Goal: Task Accomplishment & Management: Use online tool/utility

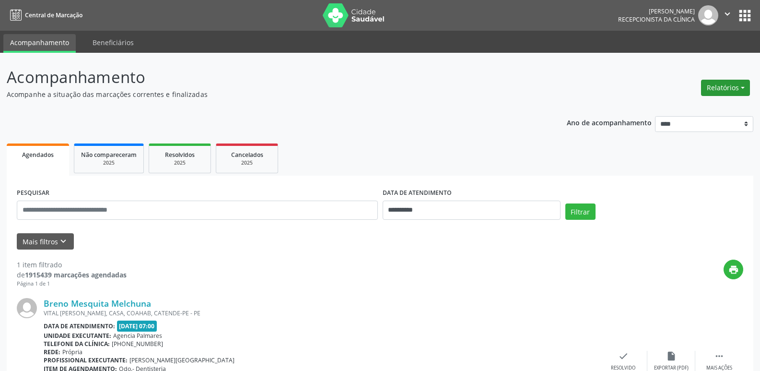
click at [721, 86] on button "Relatórios" at bounding box center [725, 88] width 49 height 16
click at [722, 86] on button "Relatórios" at bounding box center [725, 88] width 49 height 16
click at [694, 105] on link "Agendamentos" at bounding box center [699, 108] width 103 height 13
select select "*"
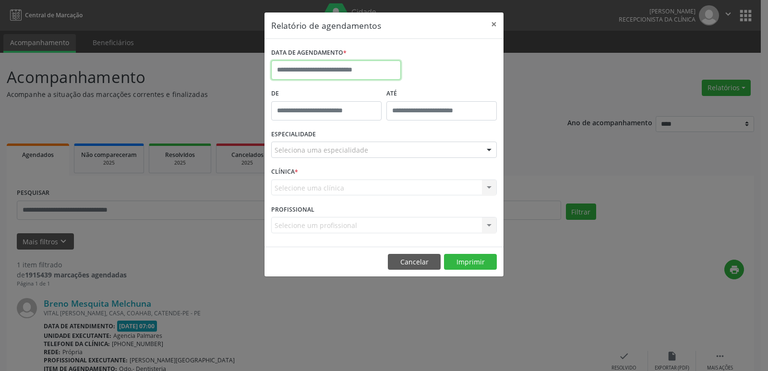
click at [315, 71] on input "text" at bounding box center [336, 69] width 130 height 19
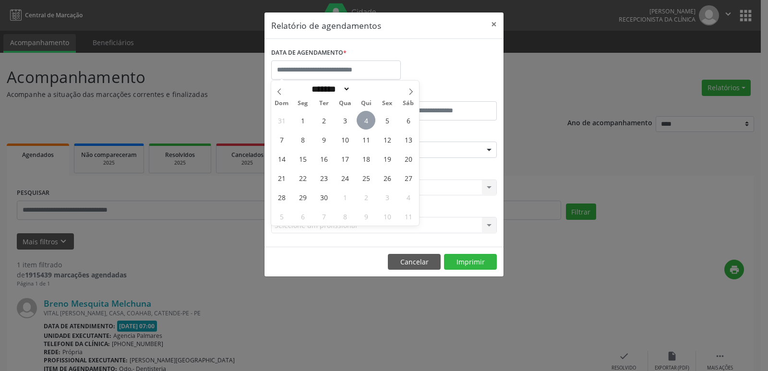
click at [363, 120] on span "4" at bounding box center [365, 120] width 19 height 19
type input "**********"
click at [363, 120] on span "4" at bounding box center [365, 120] width 19 height 19
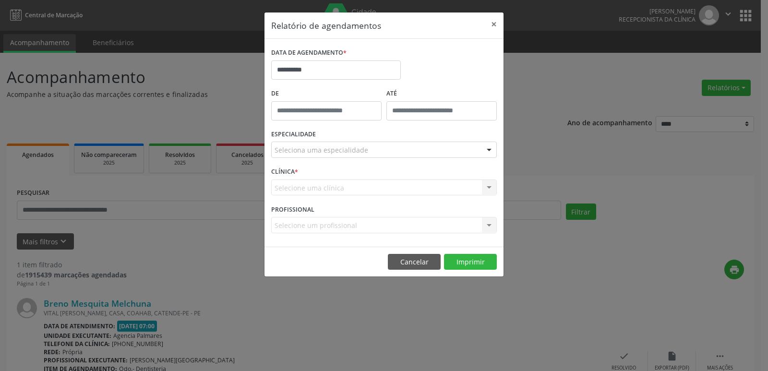
click at [459, 152] on div "Seleciona uma especialidade" at bounding box center [383, 150] width 225 height 16
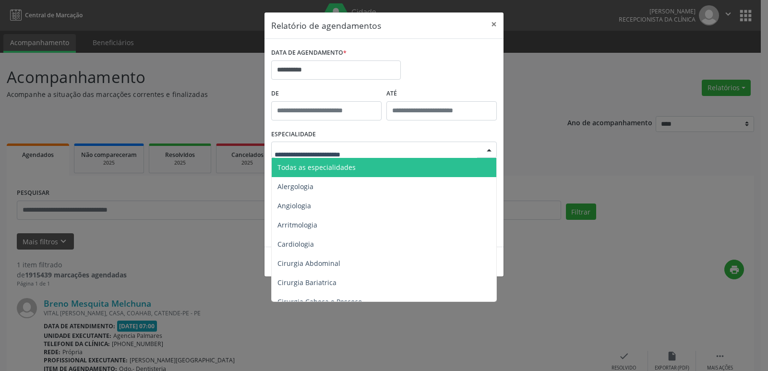
click at [369, 166] on span "Todas as especialidades" at bounding box center [385, 167] width 226 height 19
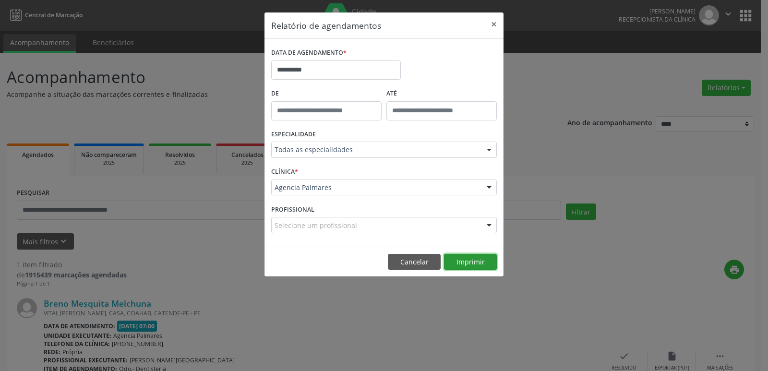
click at [463, 261] on button "Imprimir" at bounding box center [470, 262] width 53 height 16
